Goal: Task Accomplishment & Management: Use online tool/utility

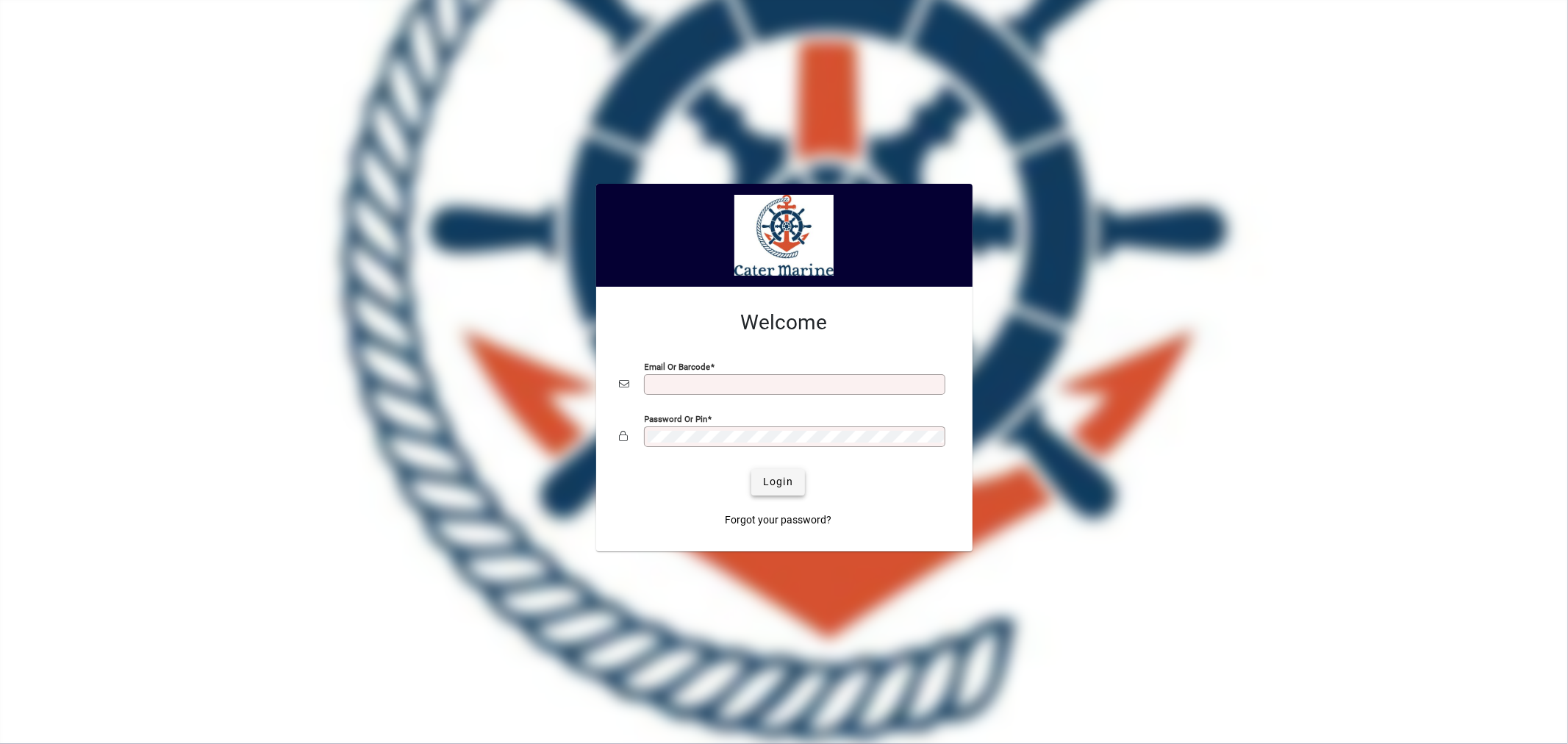
type input "**********"
click at [782, 494] on span "submit" at bounding box center [779, 482] width 54 height 35
